Goal: Information Seeking & Learning: Learn about a topic

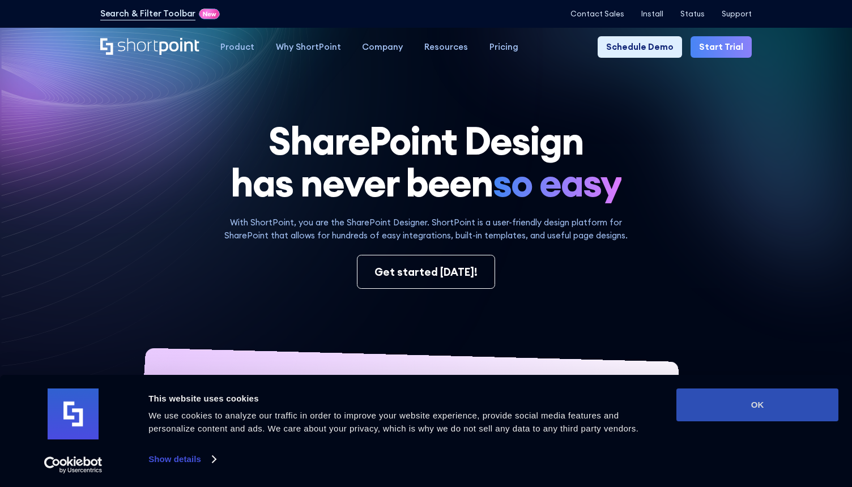
click at [721, 396] on button "OK" at bounding box center [757, 405] width 162 height 33
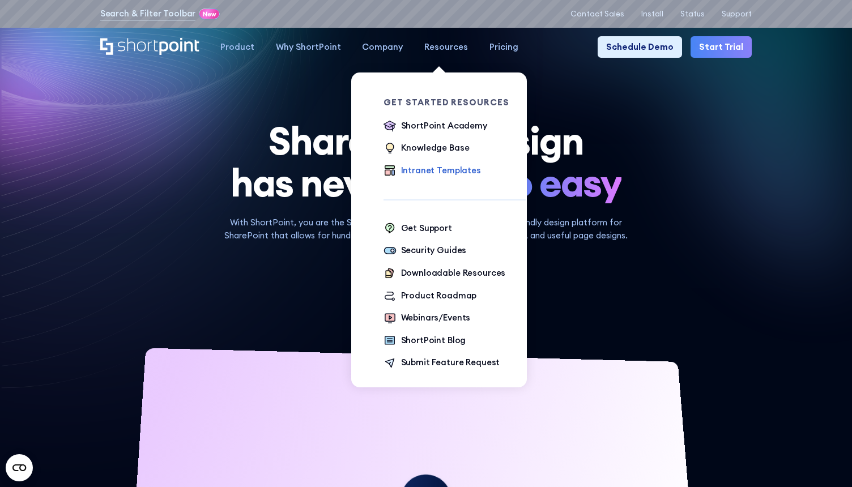
click at [414, 170] on div "Intranet Templates" at bounding box center [441, 170] width 80 height 13
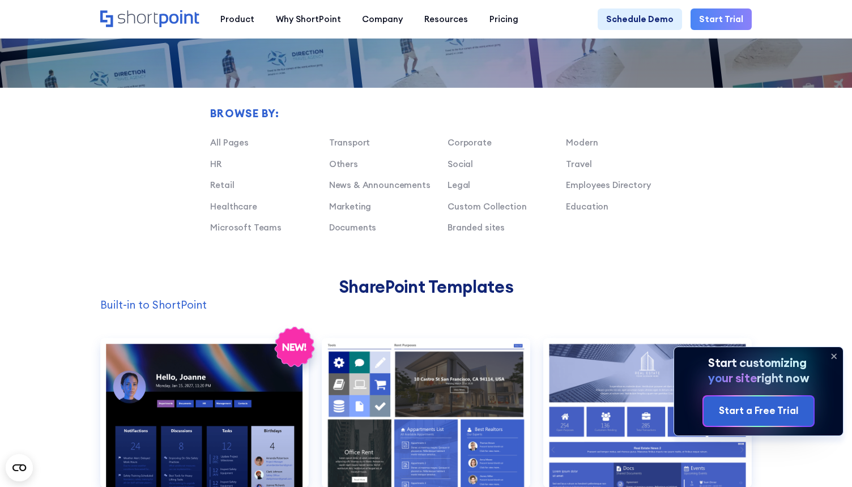
scroll to position [679, 0]
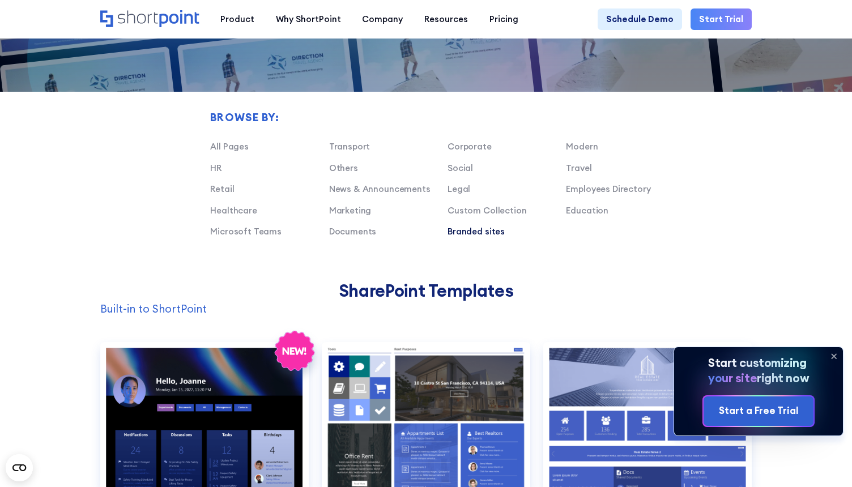
click at [467, 231] on link "Branded sites" at bounding box center [475, 231] width 57 height 11
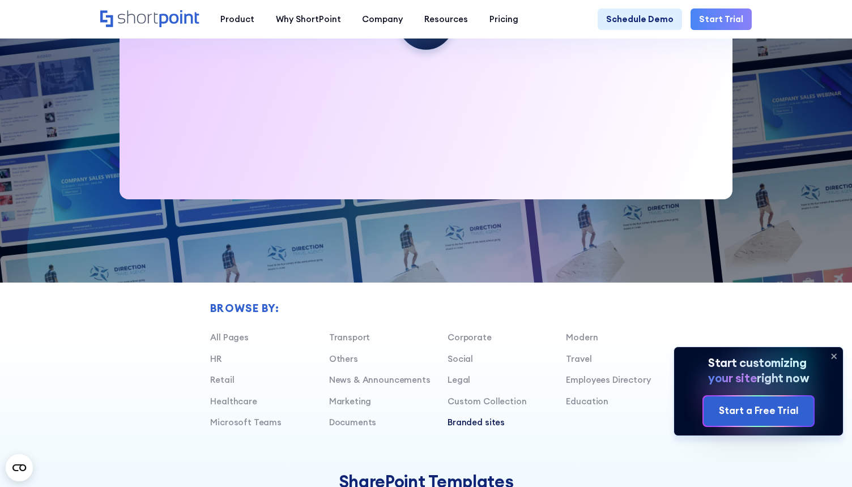
scroll to position [492, 0]
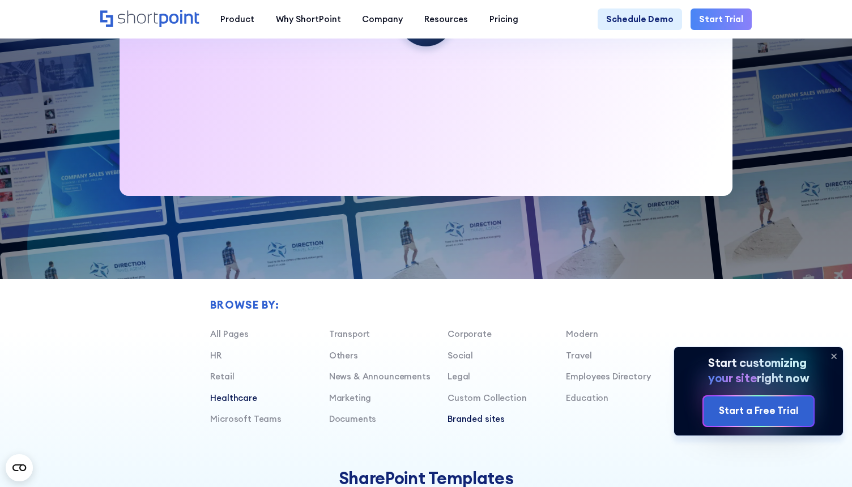
click at [239, 400] on link "Healthcare" at bounding box center [233, 398] width 47 height 11
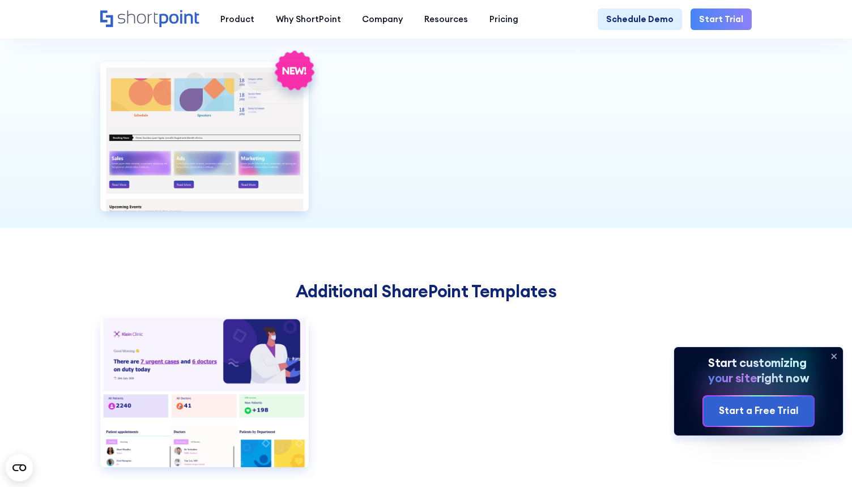
scroll to position [945, 0]
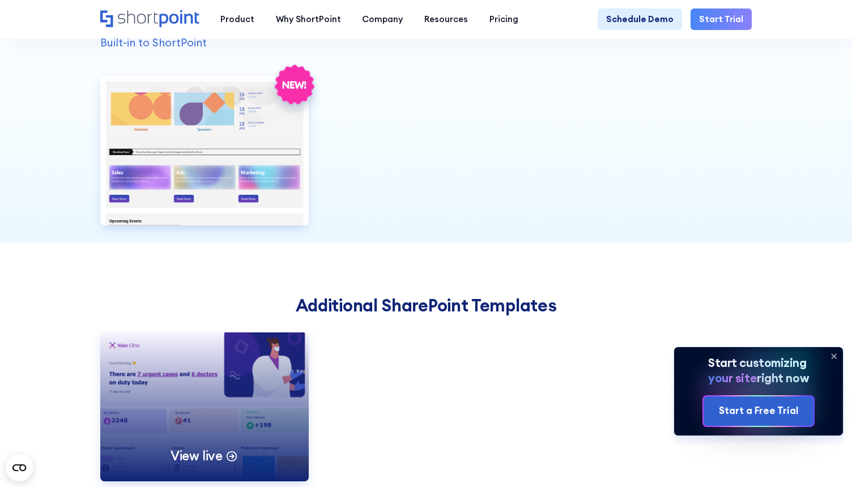
click at [216, 399] on div "View live" at bounding box center [204, 406] width 208 height 149
